Goal: Share content

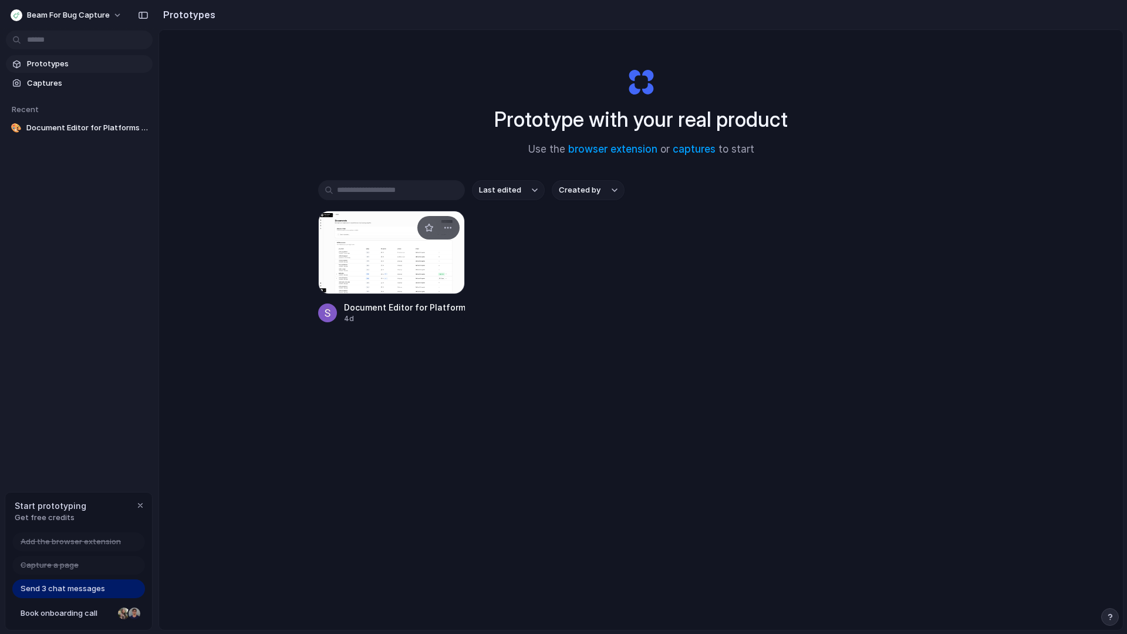
click at [380, 266] on div at bounding box center [391, 252] width 147 height 83
click at [391, 265] on div at bounding box center [391, 252] width 147 height 83
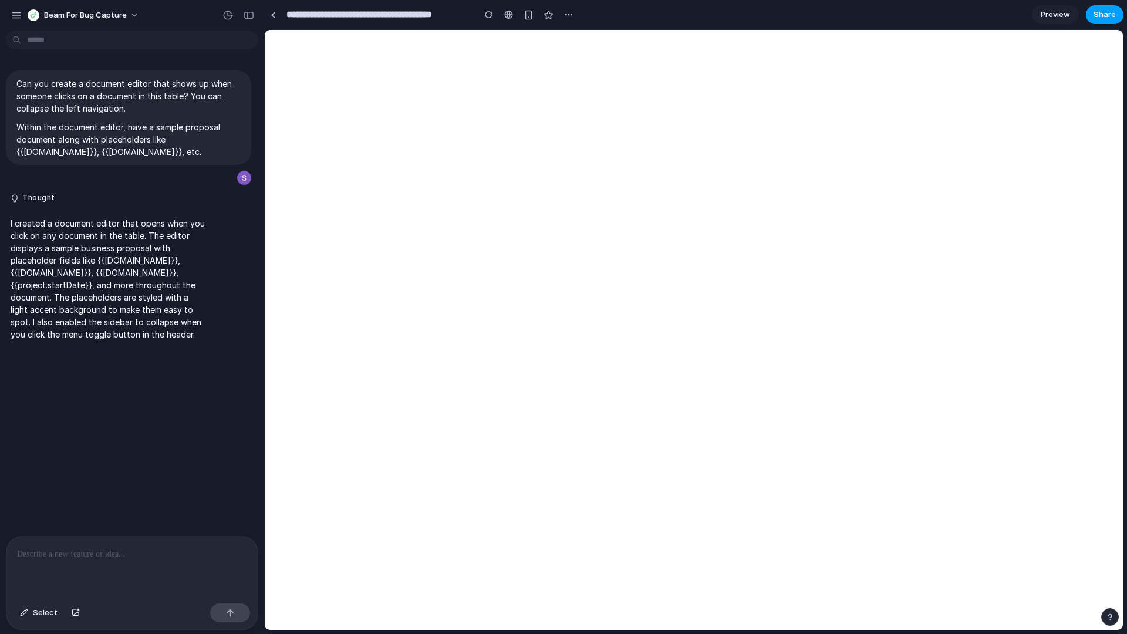
click at [1092, 10] on button "Share" at bounding box center [1104, 14] width 38 height 19
click at [673, 172] on div "Share ' Document Editor for Platforms Starter Kit ' Invite [PERSON_NAME] Creato…" at bounding box center [563, 317] width 1127 height 634
